Goal: Navigation & Orientation: Go to known website

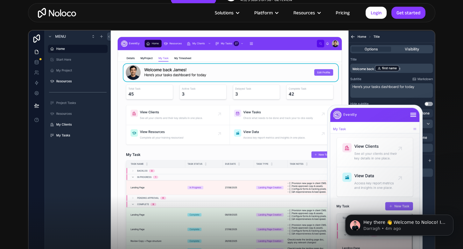
click at [84, 61] on img at bounding box center [231, 151] width 407 height 242
click at [70, 57] on img at bounding box center [231, 151] width 407 height 242
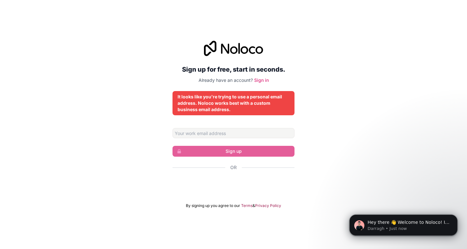
click at [249, 100] on div "It looks like you're trying to use a personal email address. Noloco works best …" at bounding box center [234, 102] width 112 height 19
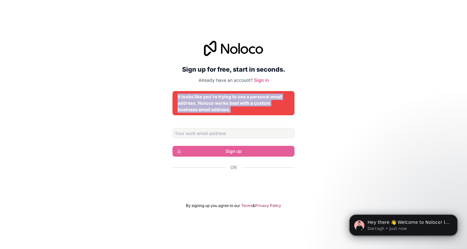
click at [249, 100] on div "It looks like you're trying to use a personal email address. Noloco works best …" at bounding box center [234, 102] width 112 height 19
